Goal: Task Accomplishment & Management: Complete application form

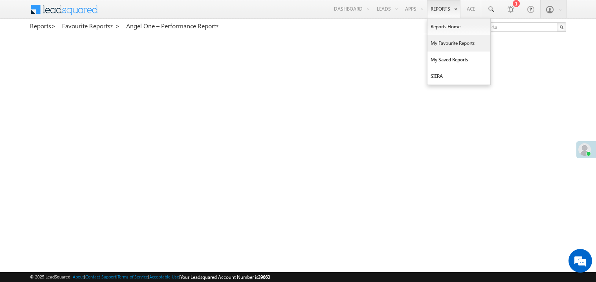
click at [439, 43] on link "My Favourite Reports" at bounding box center [458, 43] width 63 height 16
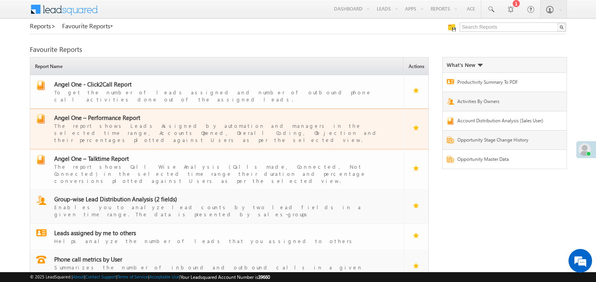
click at [109, 114] on span "Angel One – Performance Report" at bounding box center [97, 118] width 86 height 8
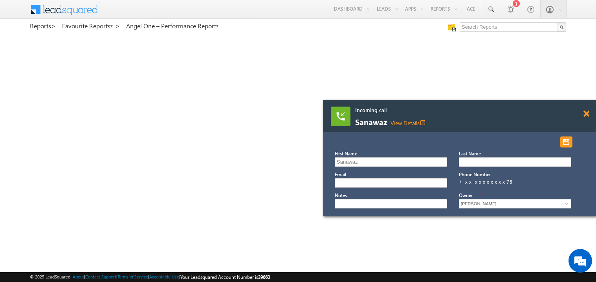
click at [585, 116] on span at bounding box center [586, 113] width 6 height 7
click at [590, 112] on div at bounding box center [590, 110] width 11 height 20
click at [583, 113] on span at bounding box center [586, 113] width 6 height 7
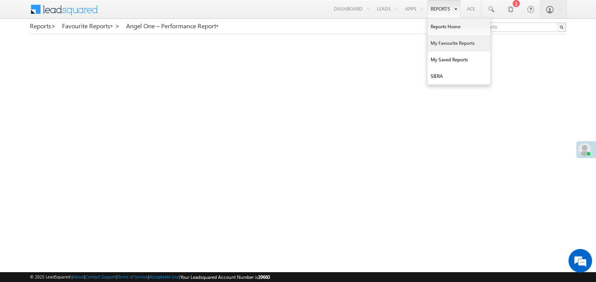
click at [437, 43] on link "My Favourite Reports" at bounding box center [458, 43] width 63 height 16
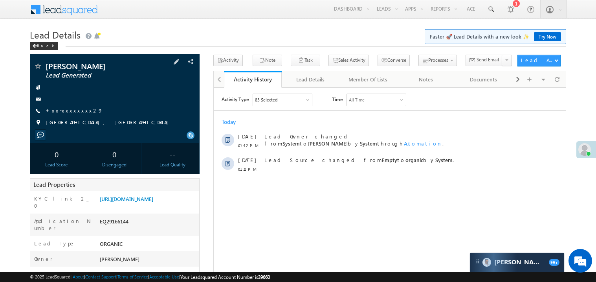
click at [70, 111] on link "+xx-xxxxxxxx29" at bounding box center [74, 110] width 57 height 7
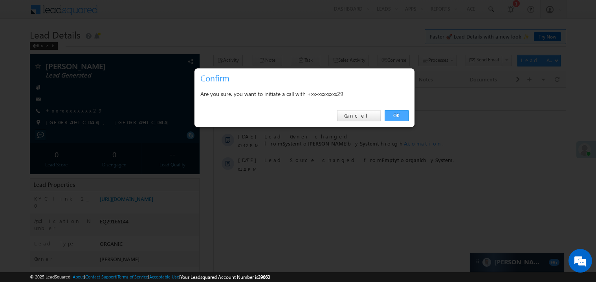
click at [392, 115] on link "OK" at bounding box center [397, 115] width 24 height 11
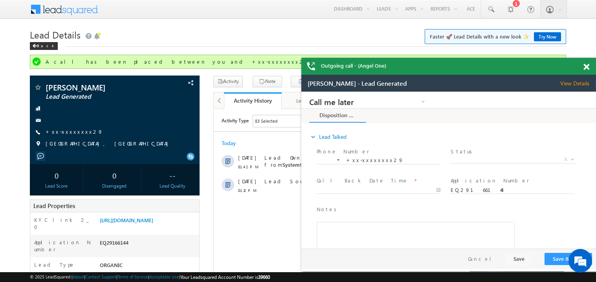
click at [588, 66] on span at bounding box center [586, 67] width 6 height 7
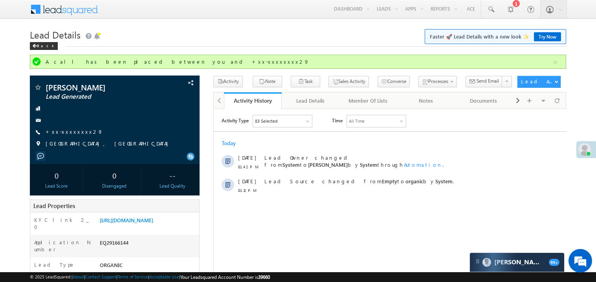
click at [247, 46] on div "Back" at bounding box center [298, 44] width 536 height 5
click at [178, 31] on h1 "Lead Details Faster 🚀 Lead Details with a new look ✨ Try Now" at bounding box center [298, 33] width 536 height 15
click at [308, 141] on div "Today" at bounding box center [389, 142] width 352 height 7
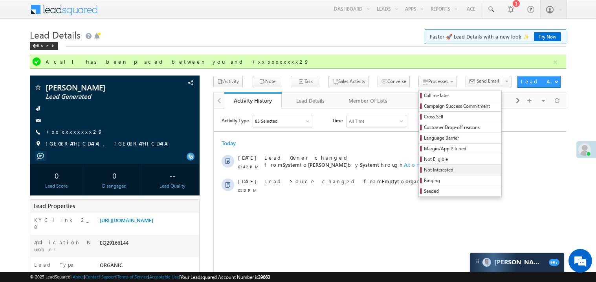
click at [424, 169] on span "Not Interested" at bounding box center [461, 169] width 75 height 7
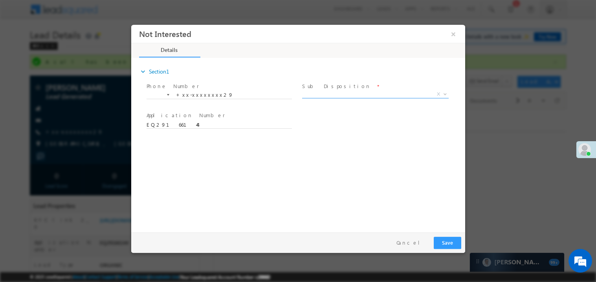
click at [328, 94] on span "X" at bounding box center [375, 94] width 147 height 8
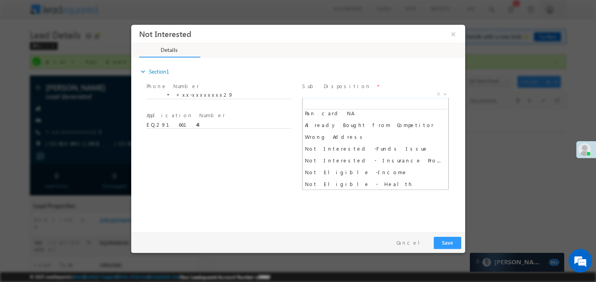
scroll to position [133, 0]
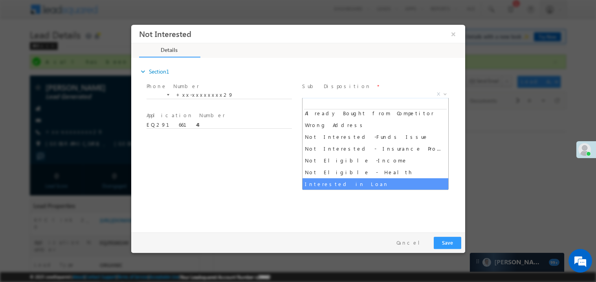
select select "Interested in Loan"
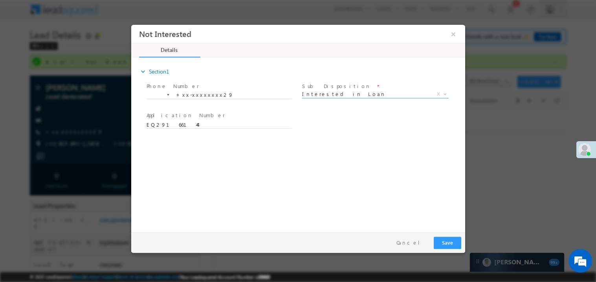
click at [277, 170] on div "expand_more Section1 Phone Number *" at bounding box center [300, 144] width 330 height 170
click at [442, 242] on button "Save" at bounding box center [446, 242] width 27 height 12
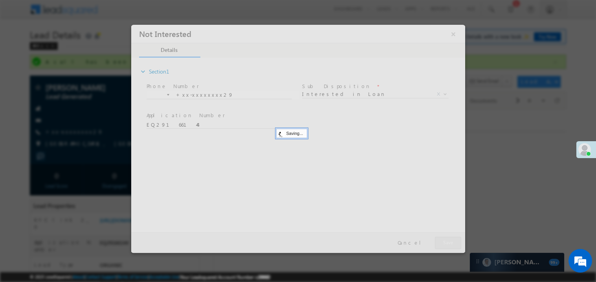
click at [442, 242] on div at bounding box center [298, 138] width 334 height 228
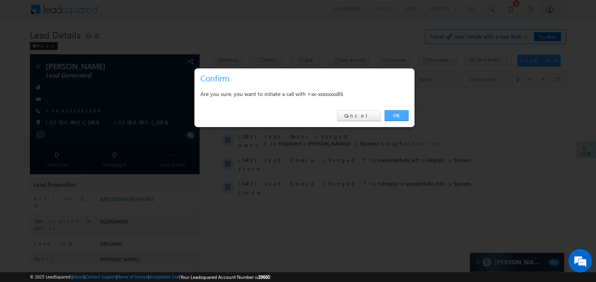
click at [395, 114] on link "OK" at bounding box center [397, 115] width 24 height 11
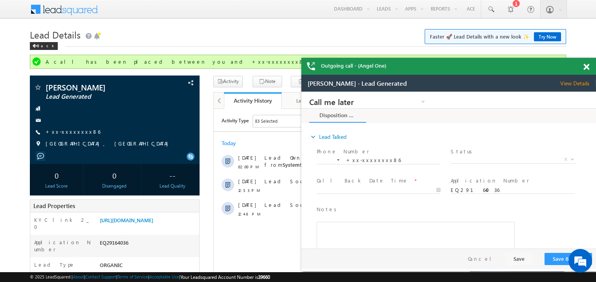
click at [587, 66] on span at bounding box center [586, 67] width 6 height 7
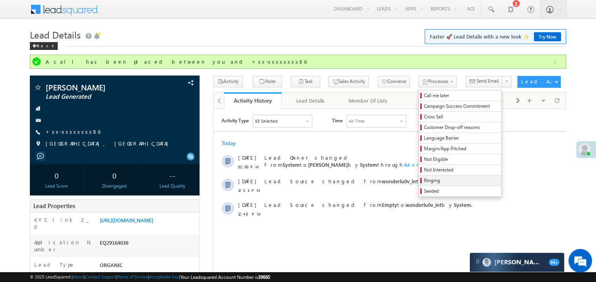
click at [429, 181] on span "Ringing" at bounding box center [461, 180] width 75 height 7
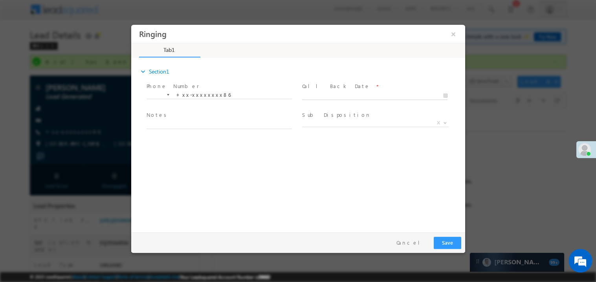
click at [332, 95] on body "Ringing ×" at bounding box center [298, 126] width 334 height 204
type input "09/18/25 2:13 PM"
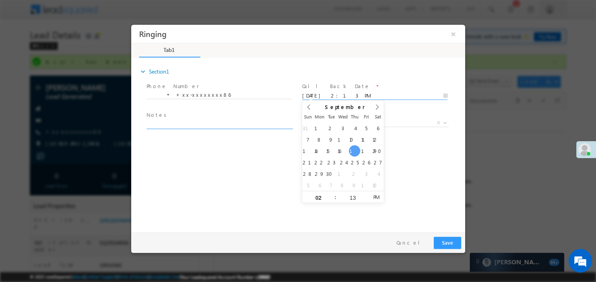
click at [206, 123] on textarea at bounding box center [218, 123] width 145 height 9
type textarea "ring"
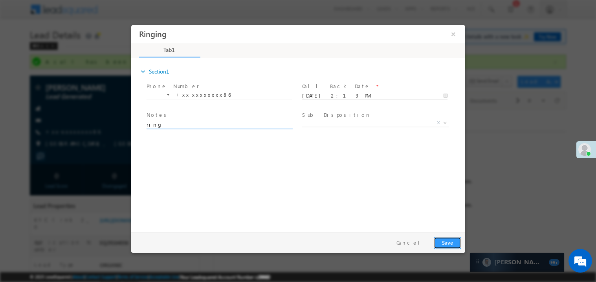
click at [454, 245] on button "Save" at bounding box center [446, 242] width 27 height 12
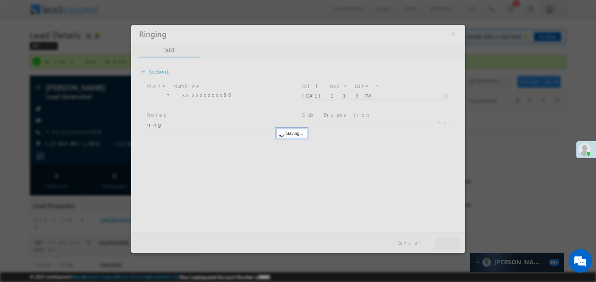
click at [454, 245] on div at bounding box center [298, 138] width 334 height 228
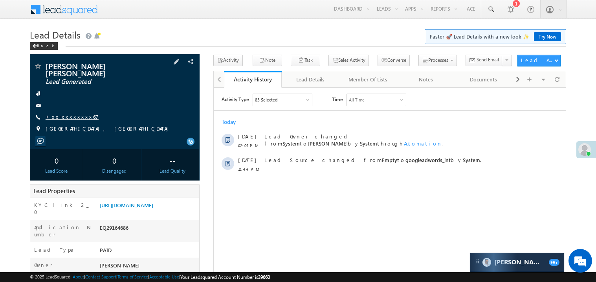
click at [72, 113] on link "+xx-xxxxxxxx67" at bounding box center [72, 116] width 53 height 7
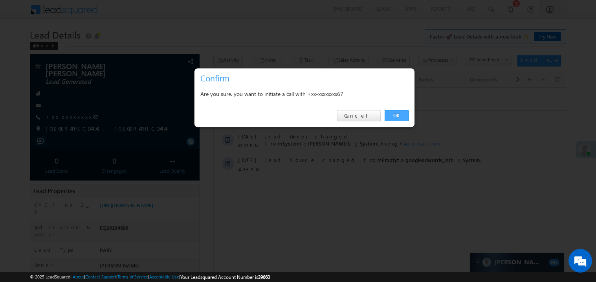
click at [399, 113] on link "OK" at bounding box center [397, 115] width 24 height 11
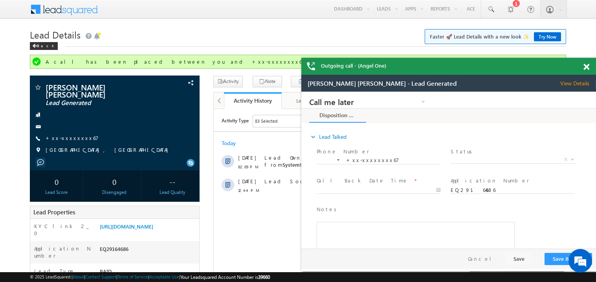
click at [586, 69] on span at bounding box center [586, 67] width 6 height 7
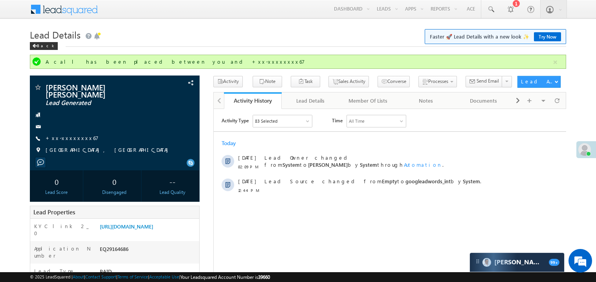
click at [304, 33] on h1 "Lead Details Faster 🚀 Lead Details with a new look ✨ Try Now" at bounding box center [298, 33] width 536 height 15
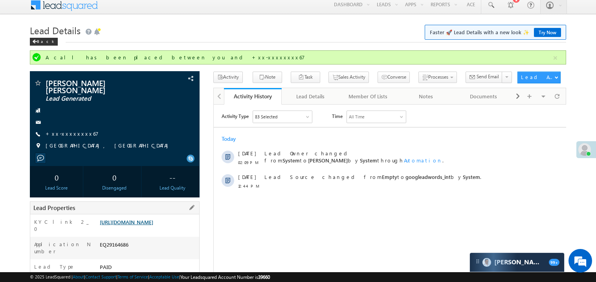
click at [187, 229] on div "https://angelbroking1-pk3em7sa.customui-test.leadsquared.com?leadId=3276e584-56…" at bounding box center [148, 223] width 101 height 11
click at [153, 224] on link "https://angelbroking1-pk3em7sa.customui-test.leadsquared.com?leadId=3276e584-56…" at bounding box center [126, 221] width 53 height 7
click at [64, 130] on link "+xx-xxxxxxxx67" at bounding box center [72, 133] width 53 height 7
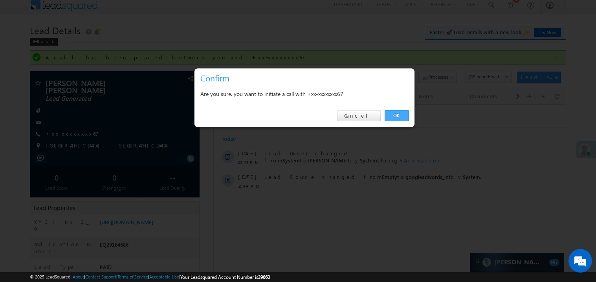
click at [389, 115] on link "OK" at bounding box center [397, 115] width 24 height 11
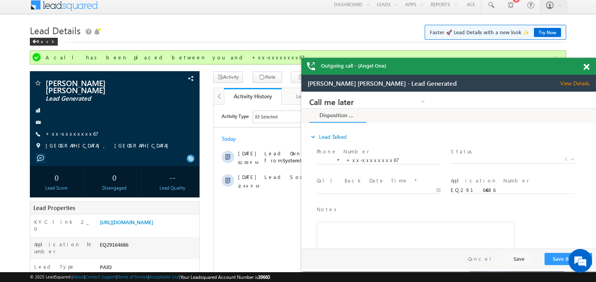
scroll to position [0, 0]
click at [588, 65] on span at bounding box center [586, 67] width 6 height 7
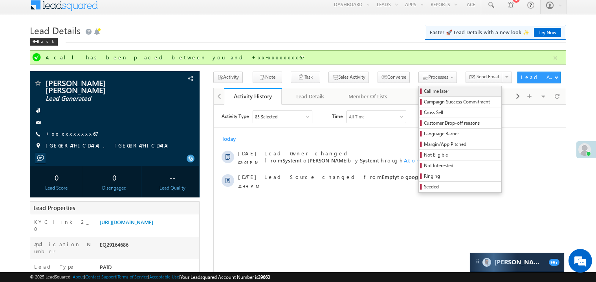
click at [424, 93] on span "Call me later" at bounding box center [461, 91] width 75 height 7
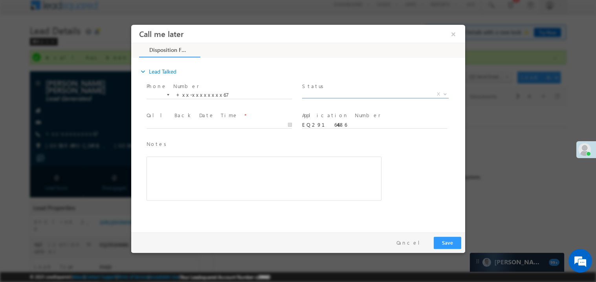
click at [321, 92] on span "X" at bounding box center [375, 94] width 147 height 8
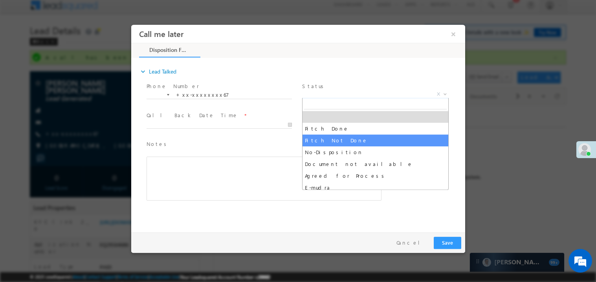
select select "Pitch Not Done"
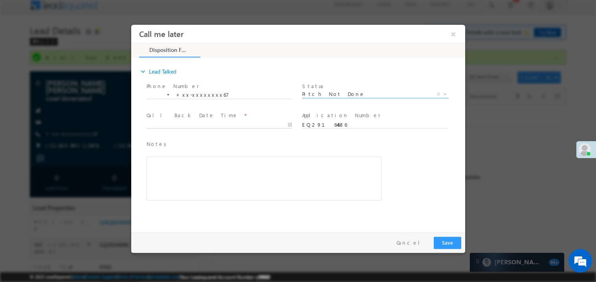
click at [157, 123] on body "Call me later ×" at bounding box center [298, 126] width 334 height 204
type input "09/18/25 2:15 PM"
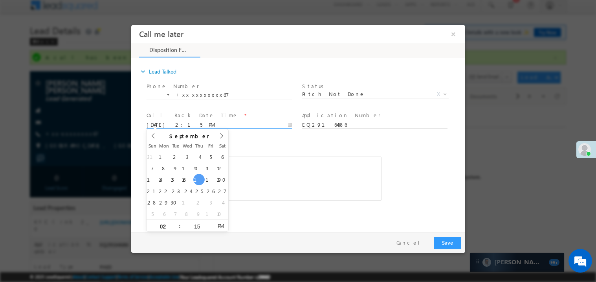
click at [294, 185] on div "Rich Text Editor, 40788eee-0fb2-11ec-a811-0adc8a9d82c2__tab1__section1__Notes__…" at bounding box center [263, 178] width 235 height 44
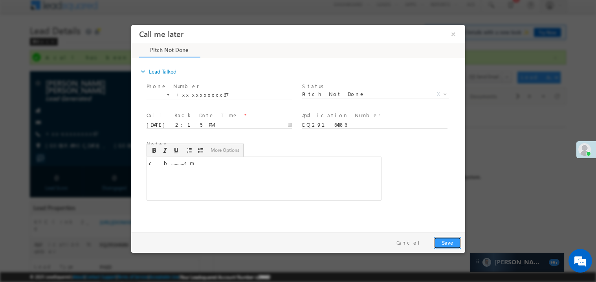
click at [451, 244] on button "Save" at bounding box center [446, 242] width 27 height 12
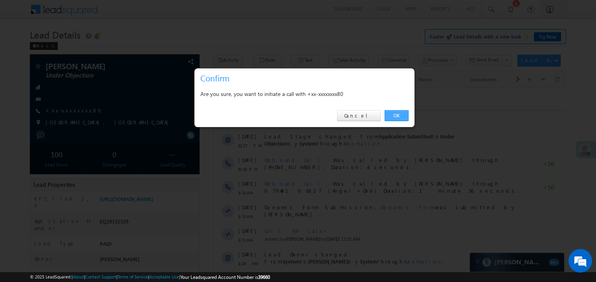
click at [397, 115] on link "OK" at bounding box center [397, 115] width 24 height 11
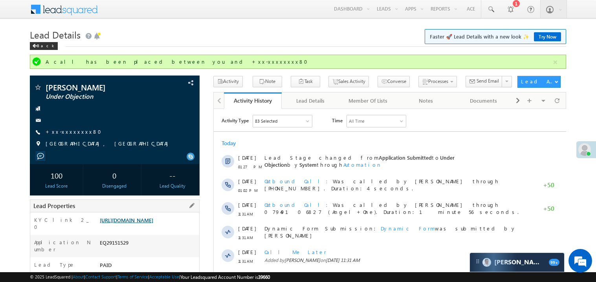
click at [128, 203] on div "Lead Properties" at bounding box center [115, 205] width 170 height 13
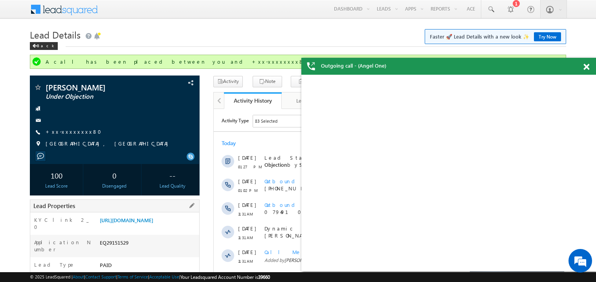
click at [139, 215] on div "KYC link 2_0 https://angelbroking1-pk3em7sa.customui-test.leadsquared.com?leadI…" at bounding box center [114, 223] width 169 height 22
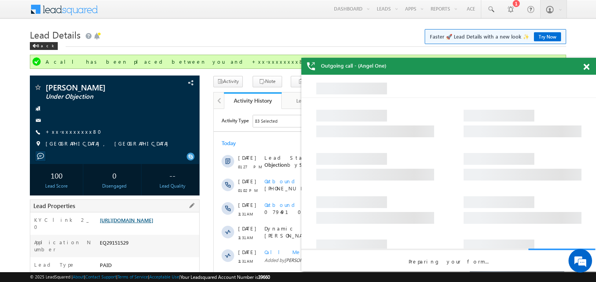
click at [141, 223] on link "https://angelbroking1-pk3em7sa.customui-test.leadsquared.com?leadId=2d11175e-43…" at bounding box center [126, 219] width 53 height 7
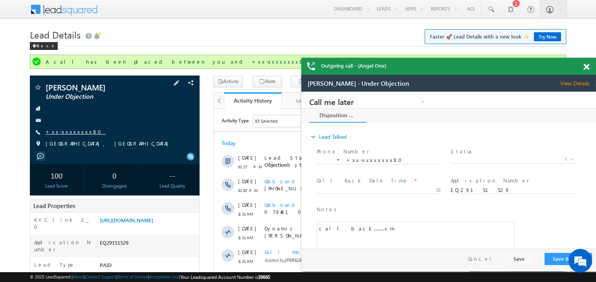
click at [74, 134] on link "+xx-xxxxxxxx80" at bounding box center [76, 131] width 60 height 7
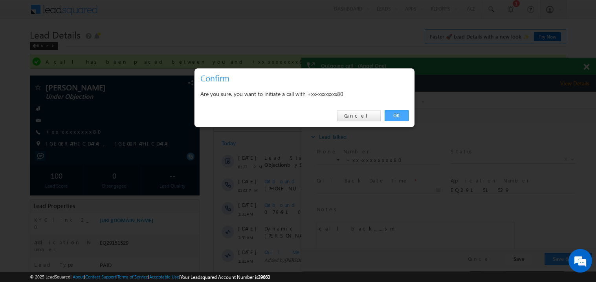
click at [397, 116] on link "OK" at bounding box center [397, 115] width 24 height 11
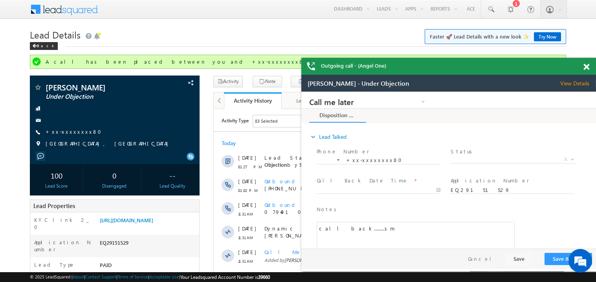
click at [587, 67] on span at bounding box center [586, 67] width 6 height 7
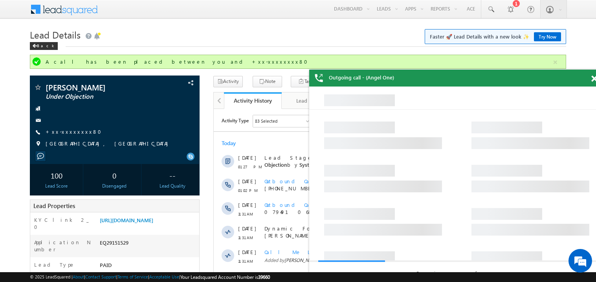
drag, startPoint x: 408, startPoint y: 74, endPoint x: 327, endPoint y: 18, distance: 98.5
click at [327, 70] on div "Outgoing call - (Angel One)" at bounding box center [456, 78] width 295 height 17
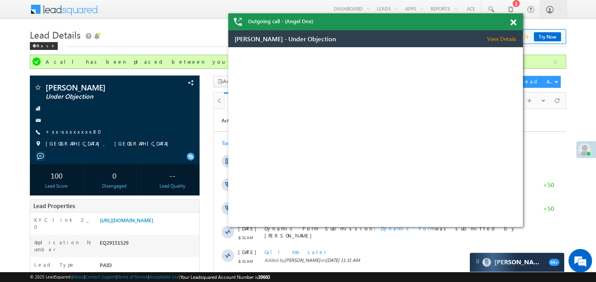
click at [513, 24] on span at bounding box center [513, 22] width 6 height 7
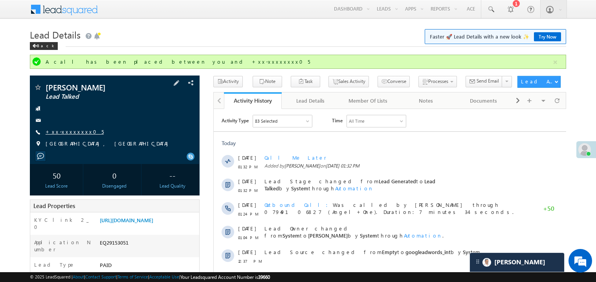
click at [71, 131] on link "+xx-xxxxxxxx05" at bounding box center [75, 131] width 58 height 7
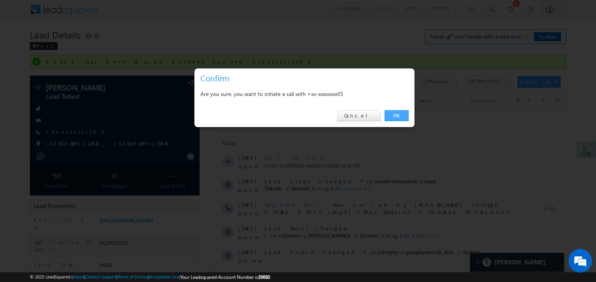
click at [394, 112] on link "OK" at bounding box center [397, 115] width 24 height 11
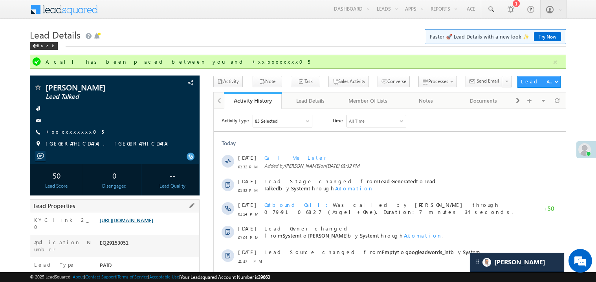
click at [153, 223] on link "[URL][DOMAIN_NAME]" at bounding box center [126, 219] width 53 height 7
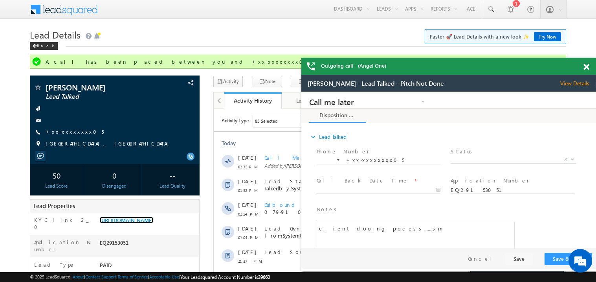
click at [588, 66] on span at bounding box center [586, 67] width 6 height 7
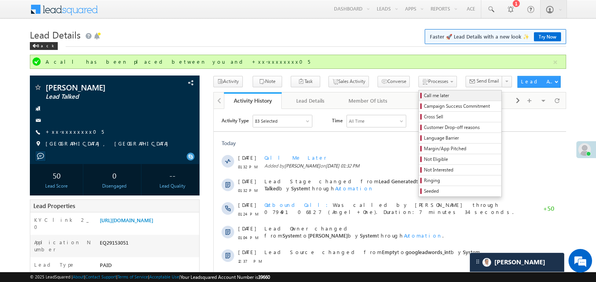
click at [424, 97] on span "Call me later" at bounding box center [461, 95] width 75 height 7
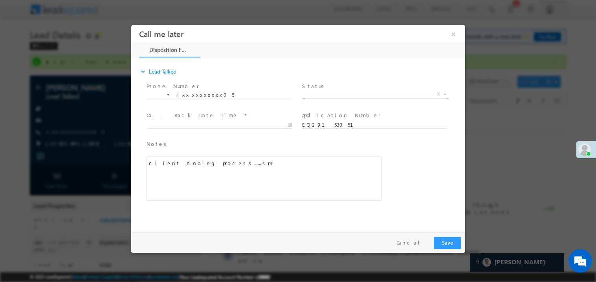
click at [310, 96] on span "X" at bounding box center [375, 94] width 147 height 8
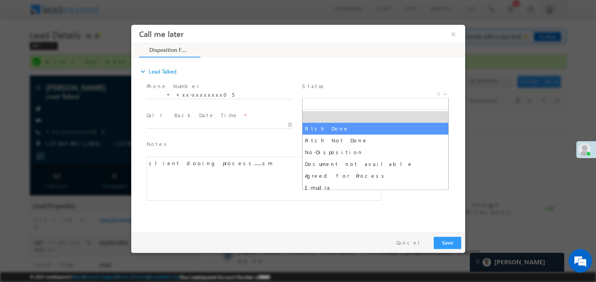
select select "Pitch Done"
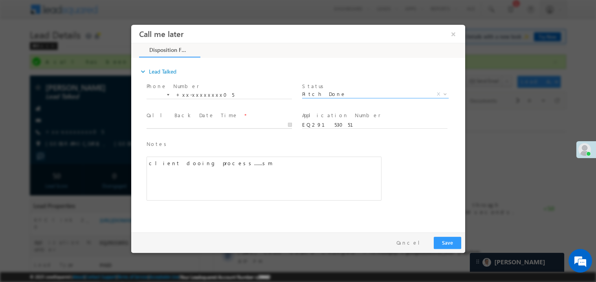
click at [170, 123] on body "Call me later ×" at bounding box center [298, 126] width 334 height 204
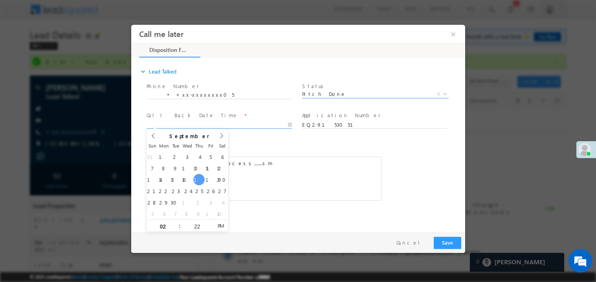
type input "09/18/25 2:22 PM"
click at [251, 172] on div "client dooing process.......sm" at bounding box center [263, 178] width 235 height 44
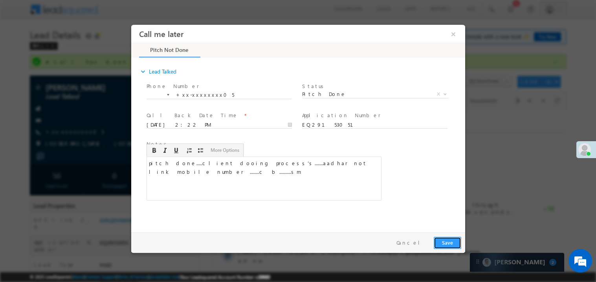
click at [450, 240] on button "Save" at bounding box center [446, 242] width 27 height 12
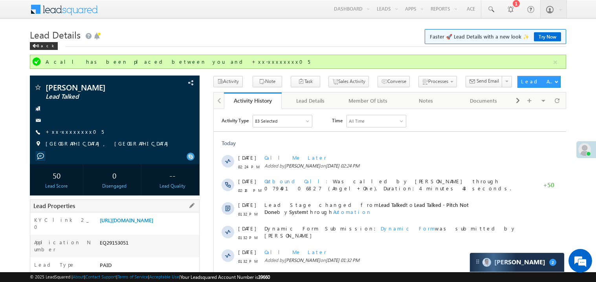
click at [115, 248] on div "EQ29153051" at bounding box center [148, 243] width 101 height 11
copy div "EQ29153051"
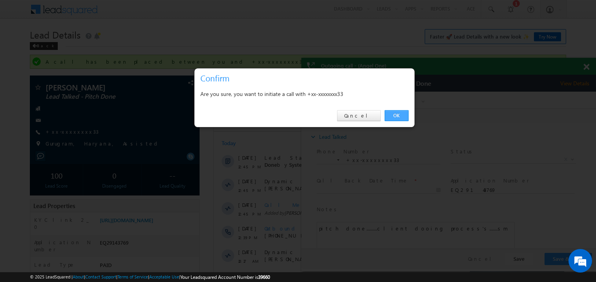
click at [393, 117] on link "OK" at bounding box center [397, 115] width 24 height 11
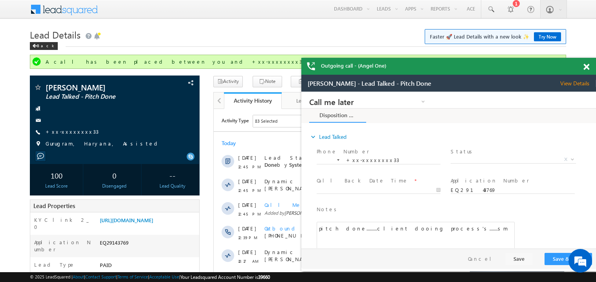
click at [587, 67] on span at bounding box center [586, 67] width 6 height 7
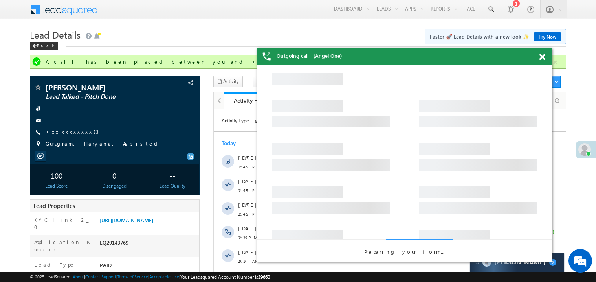
drag, startPoint x: 430, startPoint y: 73, endPoint x: 355, endPoint y: 44, distance: 80.4
click at [355, 48] on div "Outgoing call - (Angel One)" at bounding box center [404, 56] width 295 height 17
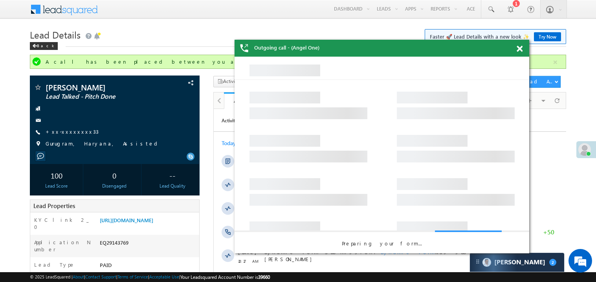
click at [355, 44] on div "Outgoing call - (Angel One)" at bounding box center [382, 48] width 295 height 17
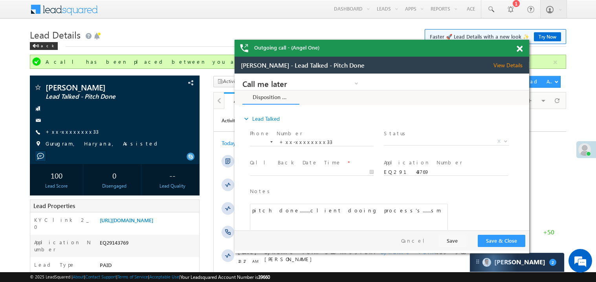
click at [519, 47] on span at bounding box center [520, 49] width 6 height 7
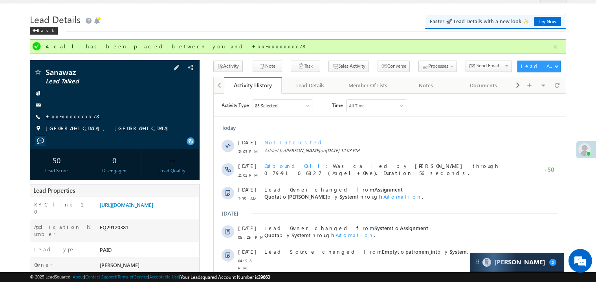
click at [75, 118] on link "+xx-xxxxxxxx78" at bounding box center [73, 116] width 55 height 7
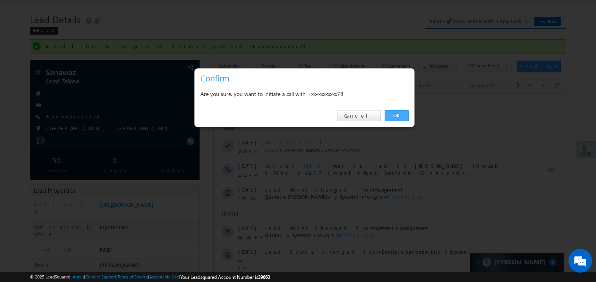
click at [395, 118] on link "OK" at bounding box center [397, 115] width 24 height 11
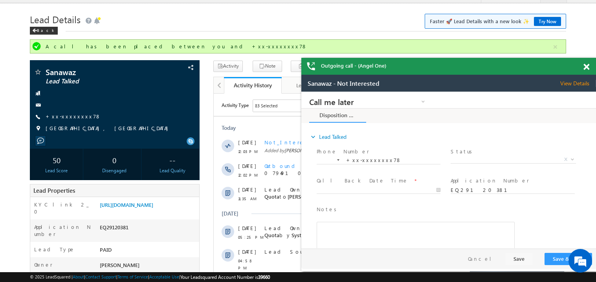
click at [587, 66] on span at bounding box center [586, 67] width 6 height 7
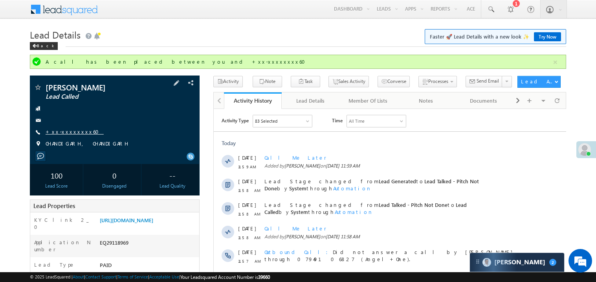
click at [69, 131] on link "+xx-xxxxxxxx60" at bounding box center [75, 131] width 58 height 7
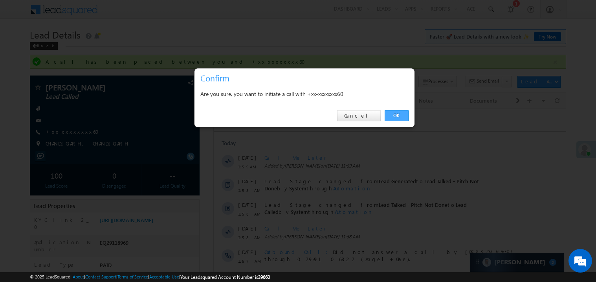
click at [400, 114] on link "OK" at bounding box center [397, 115] width 24 height 11
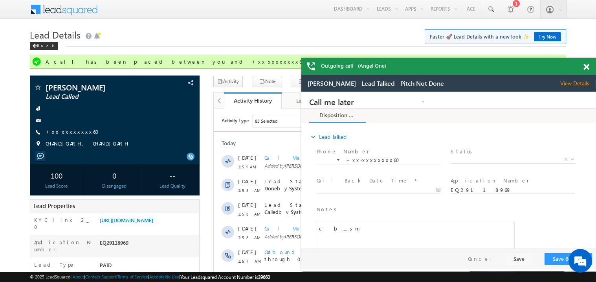
click at [586, 64] on span at bounding box center [586, 67] width 6 height 7
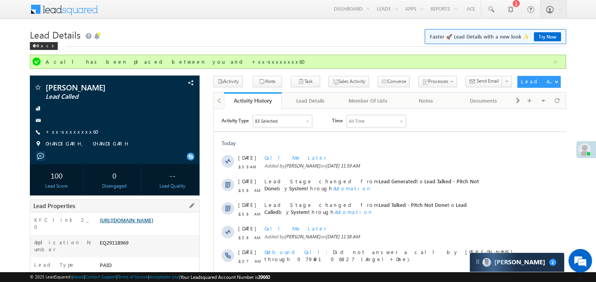
click at [141, 223] on link "[URL][DOMAIN_NAME]" at bounding box center [126, 219] width 53 height 7
click at [71, 132] on link "+xx-xxxxxxxx60" at bounding box center [75, 131] width 58 height 7
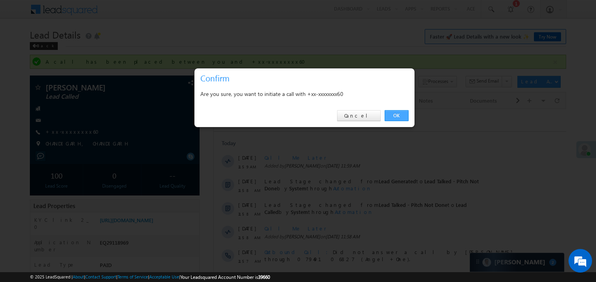
click at [392, 114] on link "OK" at bounding box center [397, 115] width 24 height 11
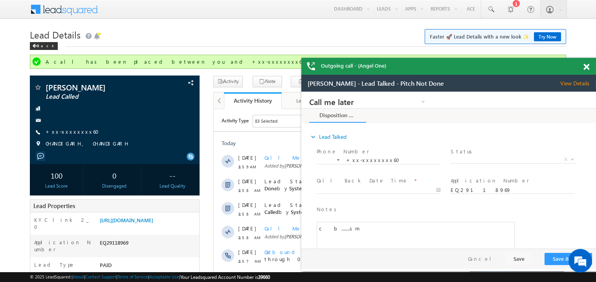
click at [587, 66] on span at bounding box center [586, 67] width 6 height 7
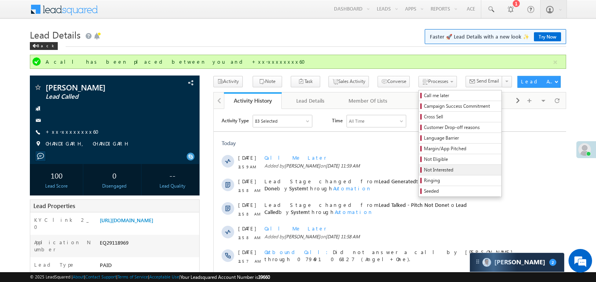
click at [424, 169] on span "Not Interested" at bounding box center [461, 169] width 75 height 7
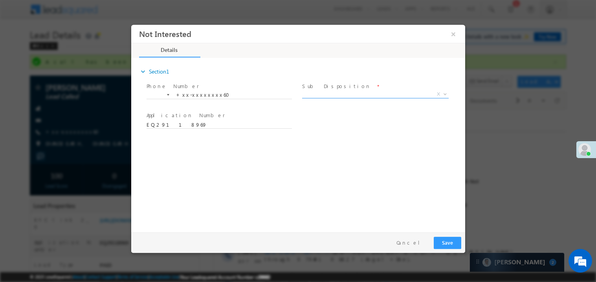
click at [320, 95] on span "X" at bounding box center [375, 94] width 147 height 8
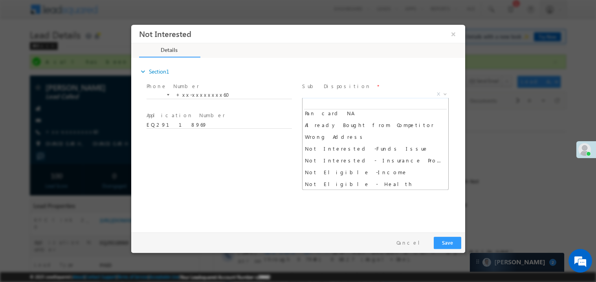
scroll to position [133, 0]
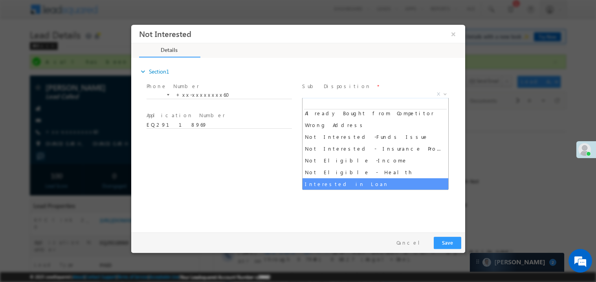
select select "Interested in Loan"
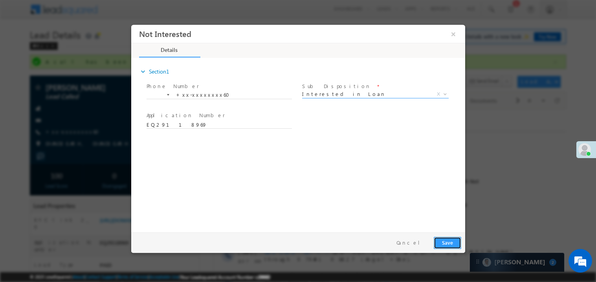
click at [448, 243] on button "Save" at bounding box center [446, 242] width 27 height 12
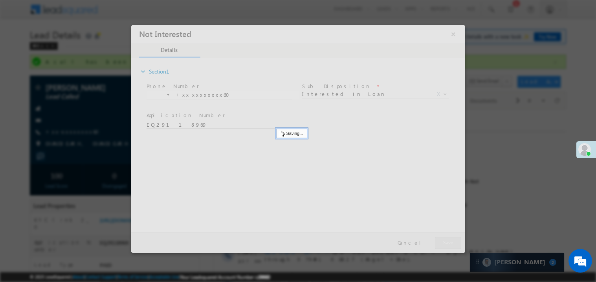
click at [448, 243] on div at bounding box center [298, 138] width 334 height 228
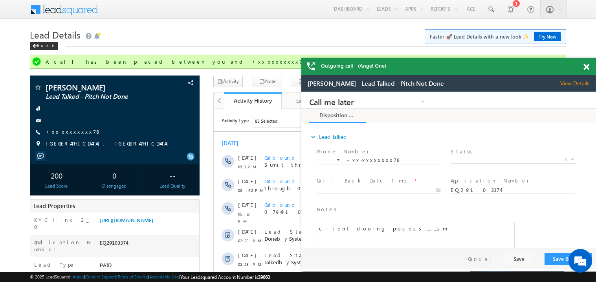
click at [585, 65] on span at bounding box center [586, 67] width 6 height 7
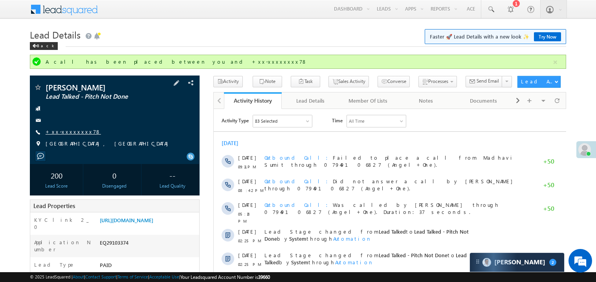
click at [67, 129] on link "+xx-xxxxxxxx78" at bounding box center [73, 131] width 55 height 7
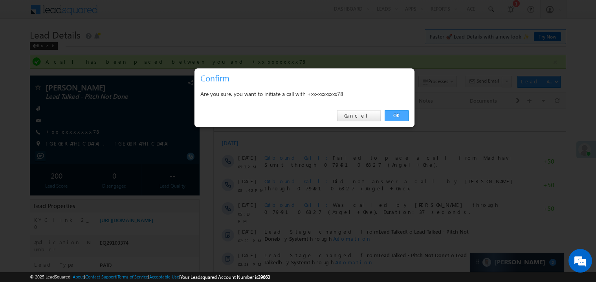
click at [394, 114] on link "OK" at bounding box center [397, 115] width 24 height 11
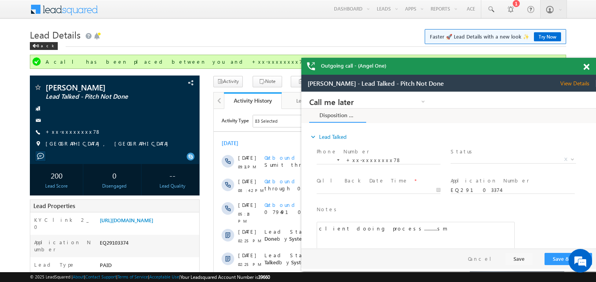
click at [588, 66] on span at bounding box center [586, 67] width 6 height 7
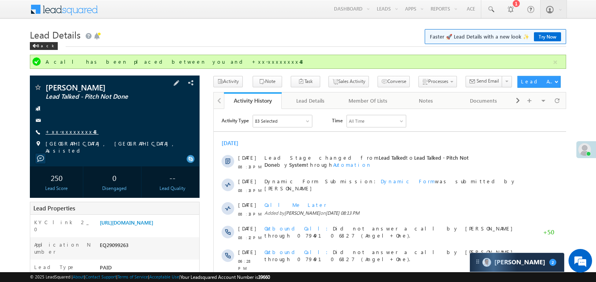
click at [74, 133] on link "+xx-xxxxxxxx48" at bounding box center [72, 131] width 53 height 7
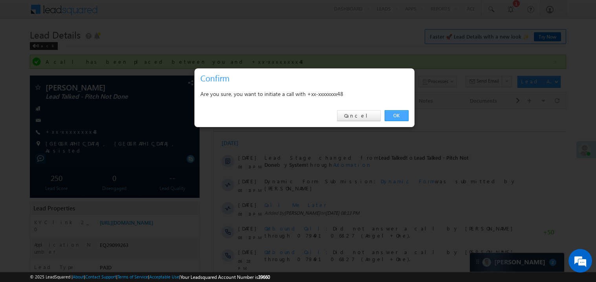
click at [396, 114] on link "OK" at bounding box center [397, 115] width 24 height 11
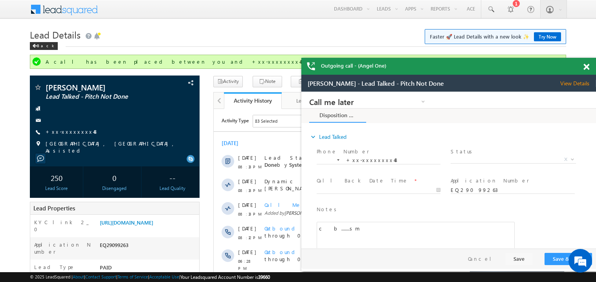
click at [586, 67] on span at bounding box center [586, 67] width 6 height 7
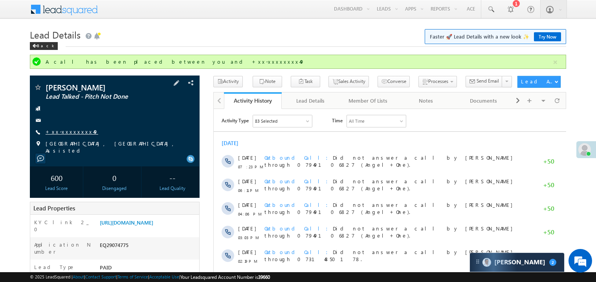
click at [77, 133] on link "+xx-xxxxxxxx49" at bounding box center [72, 131] width 53 height 7
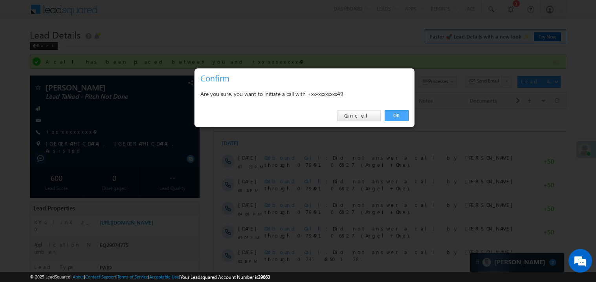
click at [397, 113] on link "OK" at bounding box center [397, 115] width 24 height 11
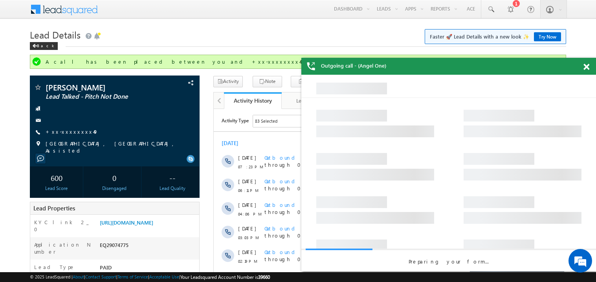
click at [586, 66] on span at bounding box center [586, 67] width 6 height 7
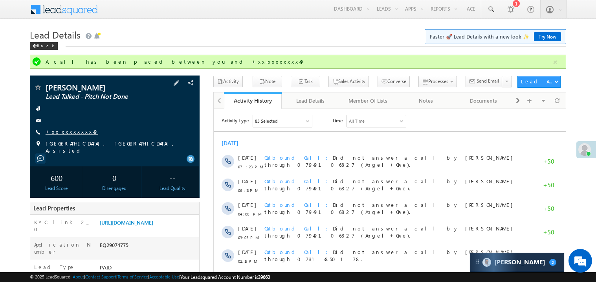
click at [73, 134] on link "+xx-xxxxxxxx49" at bounding box center [72, 131] width 53 height 7
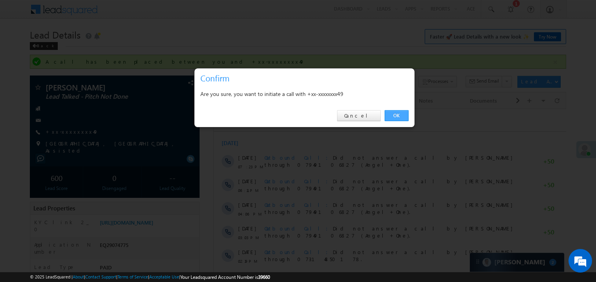
click at [398, 114] on link "OK" at bounding box center [397, 115] width 24 height 11
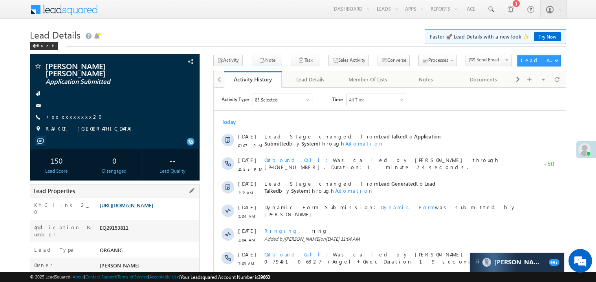
click at [128, 207] on link "[URL][DOMAIN_NAME]" at bounding box center [126, 205] width 53 height 7
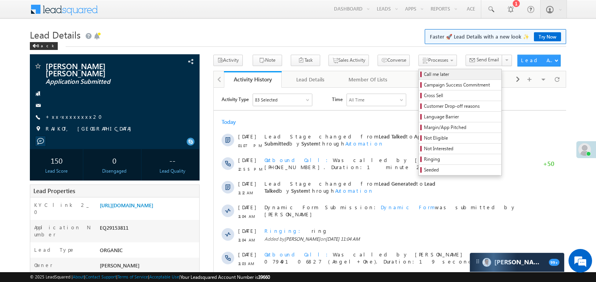
click at [424, 71] on span "Call me later" at bounding box center [461, 74] width 75 height 7
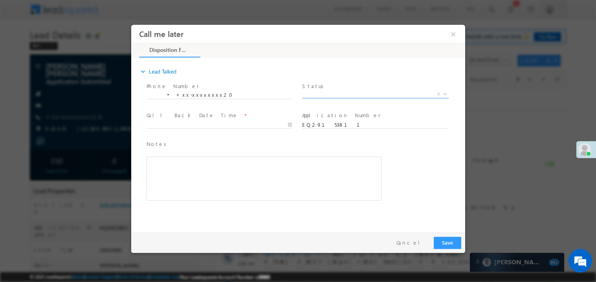
click at [326, 92] on span "X" at bounding box center [375, 94] width 147 height 8
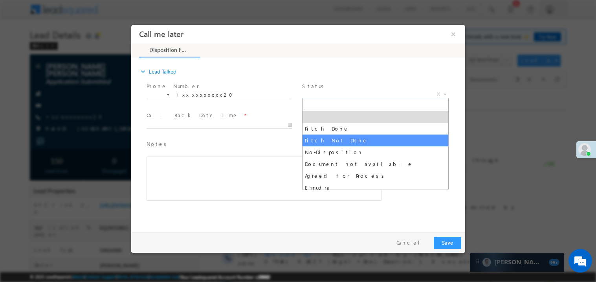
select select "Pitch Not Done"
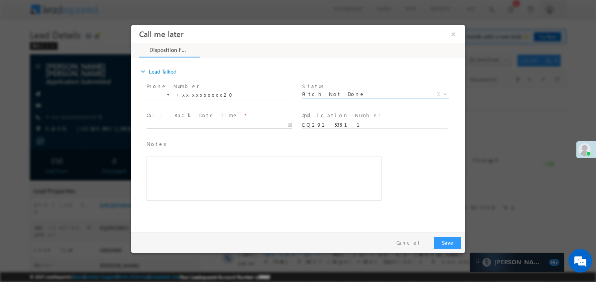
click at [185, 126] on body "Call me later ×" at bounding box center [298, 126] width 334 height 204
type input "[DATE] 2:33 PM"
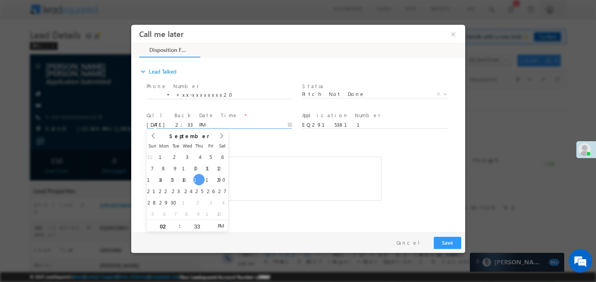
click at [266, 176] on div "Rich Text Editor, 40788eee-0fb2-11ec-a811-0adc8a9d82c2__tab1__section1__Notes__…" at bounding box center [263, 178] width 235 height 44
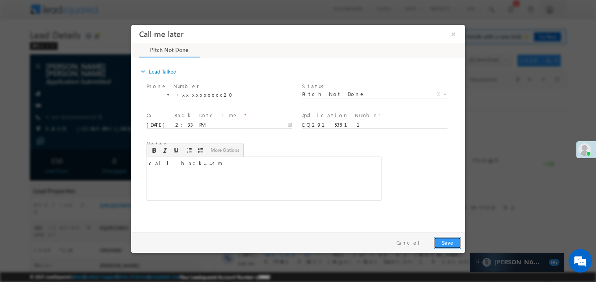
click at [441, 242] on button "Save" at bounding box center [446, 242] width 27 height 12
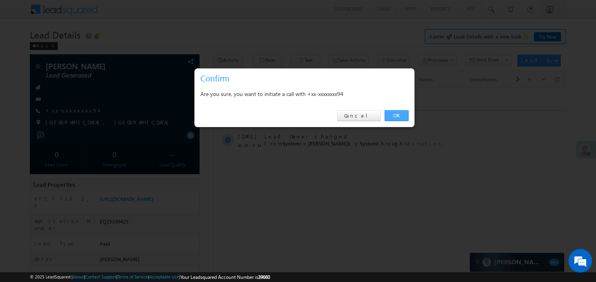
click at [397, 114] on link "OK" at bounding box center [397, 115] width 24 height 11
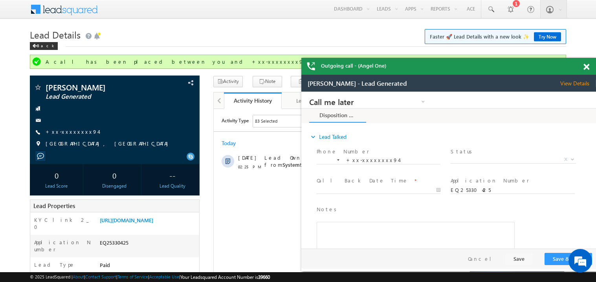
click at [586, 64] on span at bounding box center [586, 67] width 6 height 7
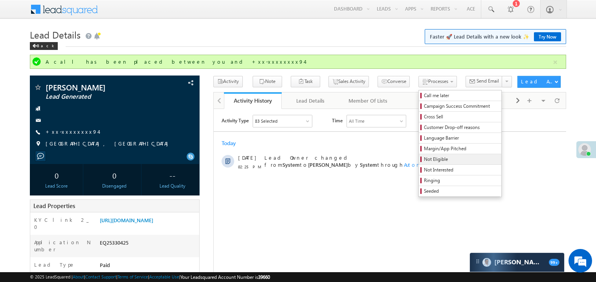
click at [424, 159] on span "Not Eligible" at bounding box center [461, 159] width 75 height 7
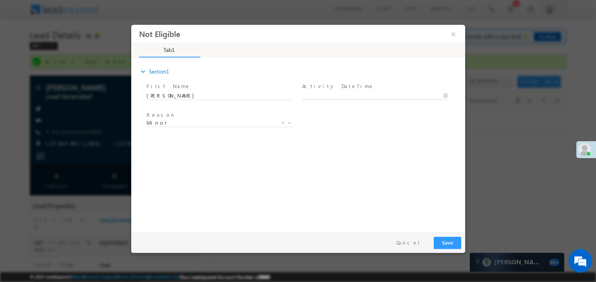
click at [315, 95] on body "Not Eligible ×" at bounding box center [298, 126] width 334 height 204
type input "[DATE] 2:37 PM"
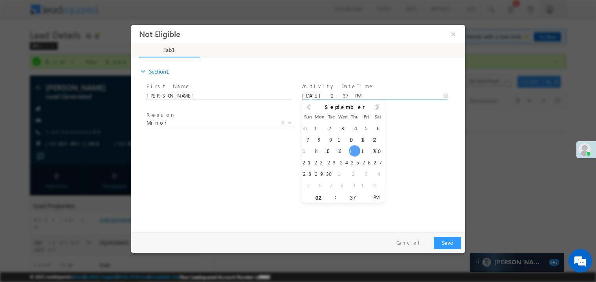
click at [261, 164] on div "expand_more Section1 First Name *" at bounding box center [300, 144] width 330 height 170
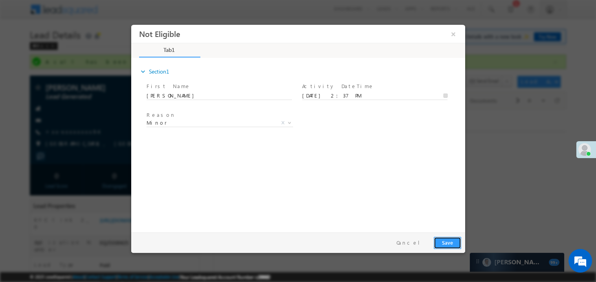
click at [452, 244] on button "Save" at bounding box center [446, 242] width 27 height 12
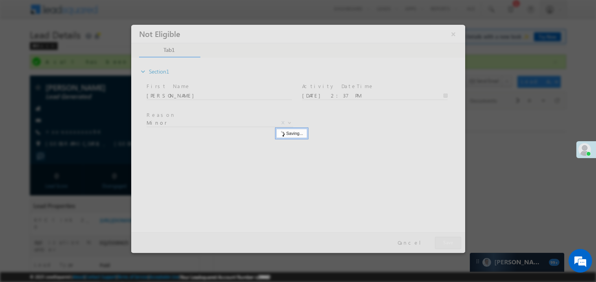
click at [452, 244] on div at bounding box center [298, 138] width 334 height 228
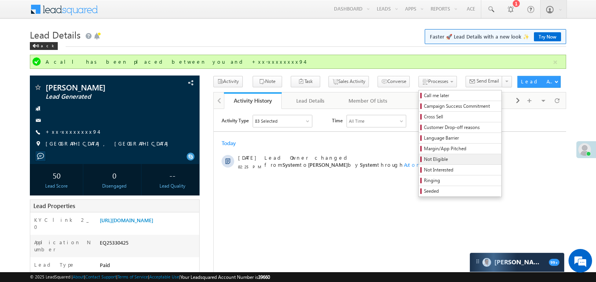
click at [424, 159] on span "Not Eligible" at bounding box center [461, 159] width 75 height 7
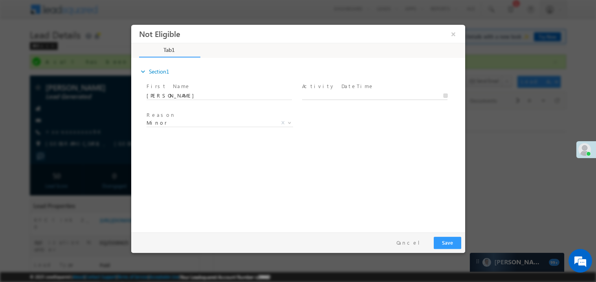
click at [325, 97] on body "Not Eligible ×" at bounding box center [298, 126] width 334 height 204
type input "09/18/25 2:38 PM"
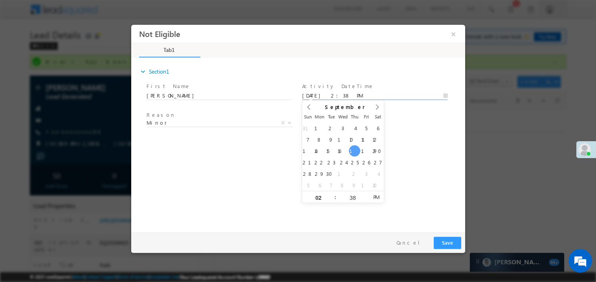
click at [199, 183] on div "expand_more Section1 First Name *" at bounding box center [300, 144] width 330 height 170
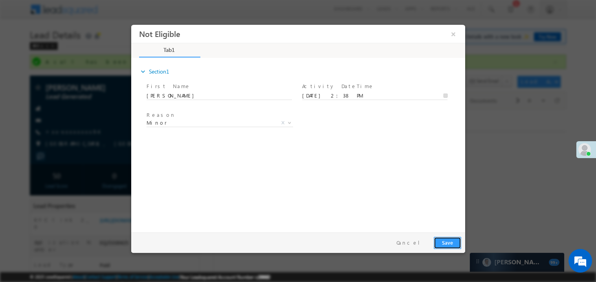
click at [446, 242] on button "Save" at bounding box center [446, 242] width 27 height 12
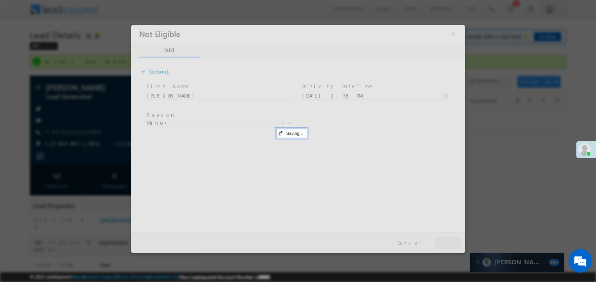
click at [446, 242] on div at bounding box center [298, 138] width 334 height 228
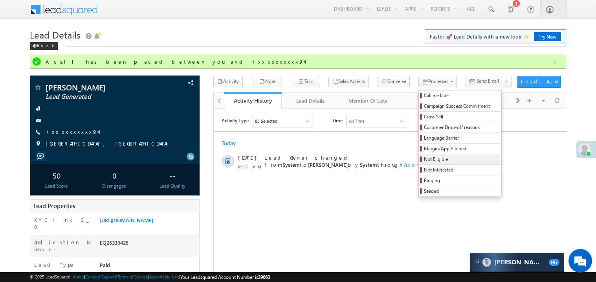
click at [424, 161] on span "Not Eligible" at bounding box center [461, 159] width 75 height 7
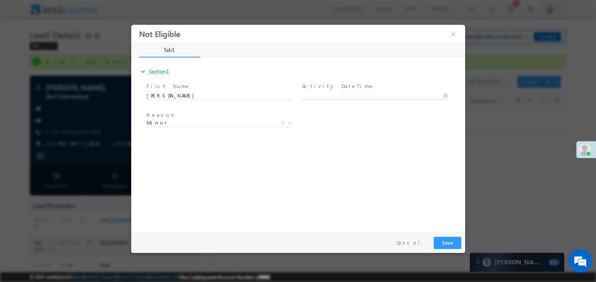
click at [322, 97] on body "Not Eligible ×" at bounding box center [298, 126] width 334 height 204
type input "09/18/25 2:38 PM"
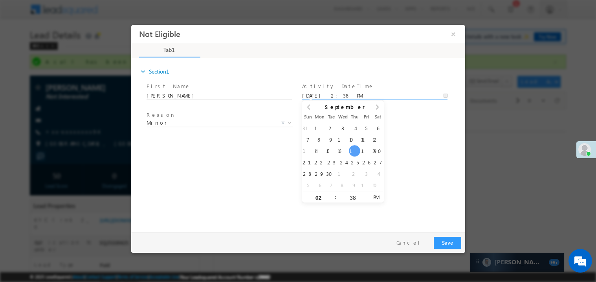
click at [247, 173] on div "expand_more Section1 First Name *" at bounding box center [300, 144] width 330 height 170
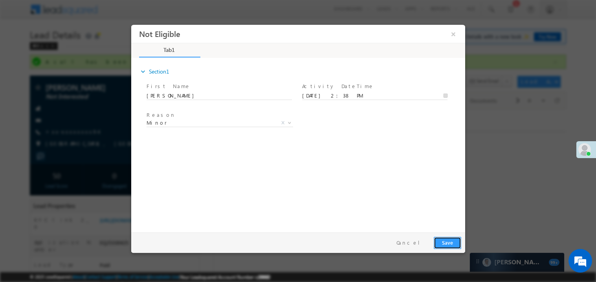
click at [446, 238] on button "Save" at bounding box center [446, 242] width 27 height 12
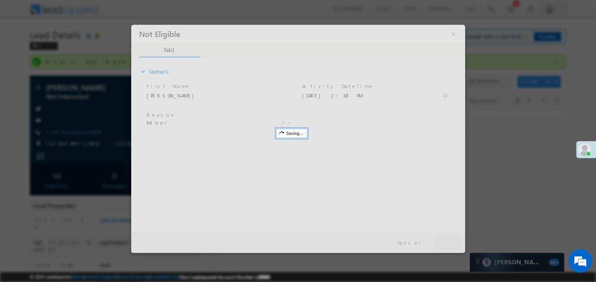
click at [446, 238] on div at bounding box center [298, 138] width 334 height 228
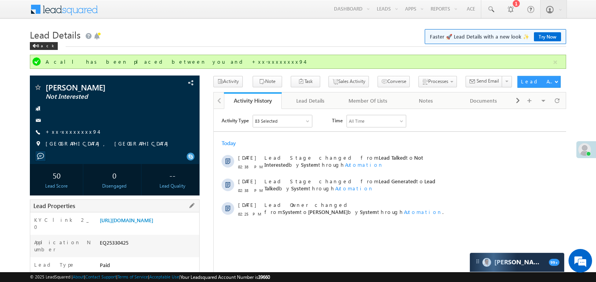
click at [118, 247] on div "EQ25330425" at bounding box center [148, 243] width 101 height 11
copy div "EQ25330425"
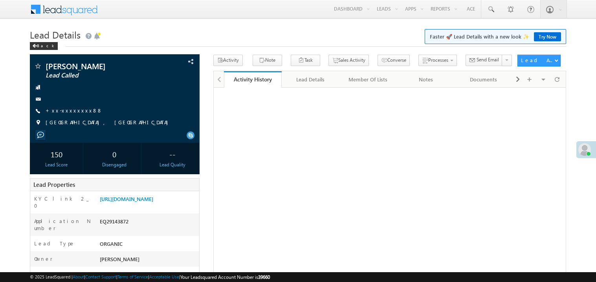
click at [70, 113] on link "+xx-xxxxxxxx88" at bounding box center [74, 110] width 57 height 7
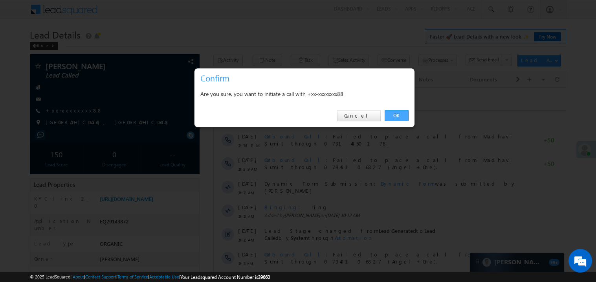
click at [393, 115] on link "OK" at bounding box center [397, 115] width 24 height 11
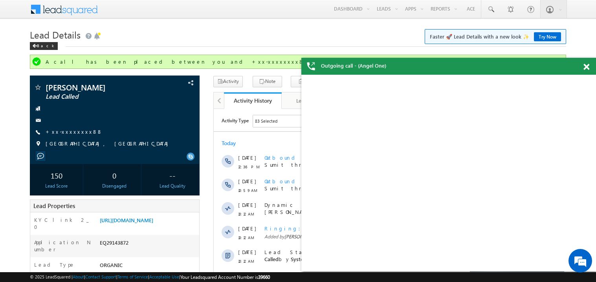
click at [589, 67] on span at bounding box center [586, 67] width 6 height 7
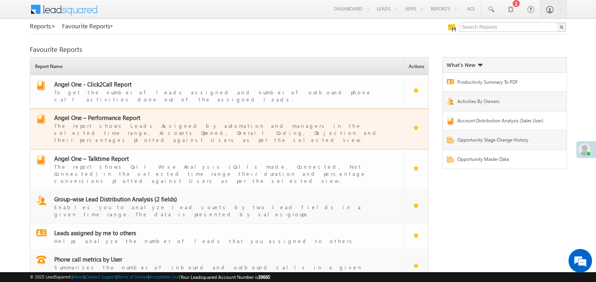
click at [102, 114] on span "Angel One – Performance Report" at bounding box center [97, 118] width 86 height 8
